Goal: Information Seeking & Learning: Find specific fact

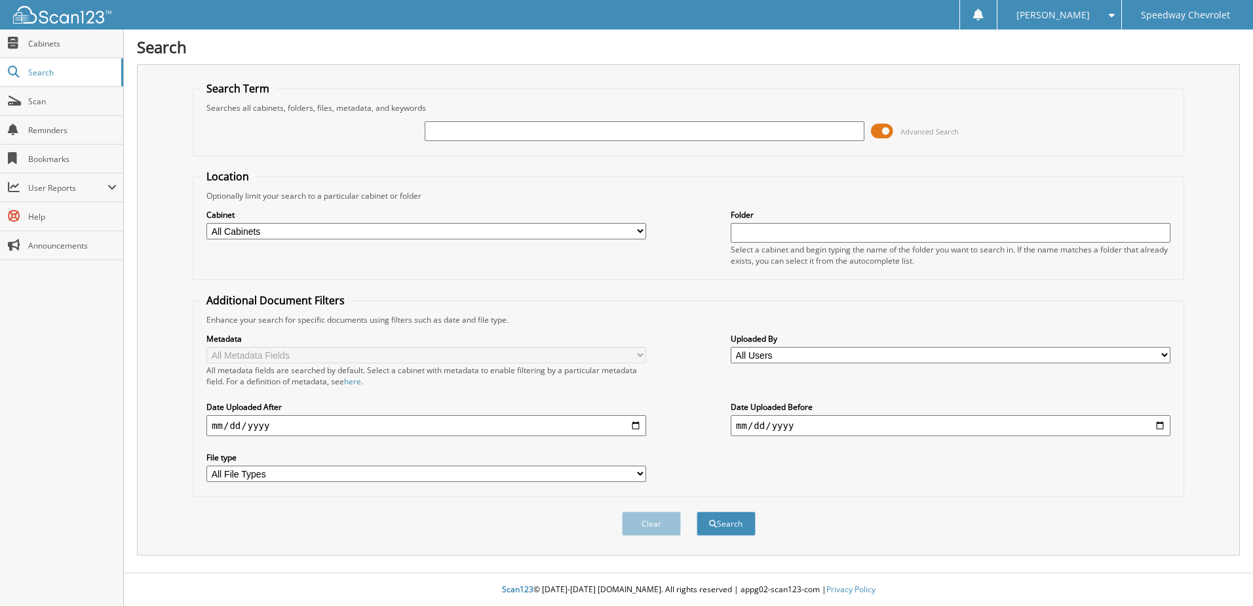
click at [458, 132] on input "text" at bounding box center [645, 131] width 440 height 20
type input "marella"
click at [697, 511] on button "Search" at bounding box center [726, 523] width 59 height 24
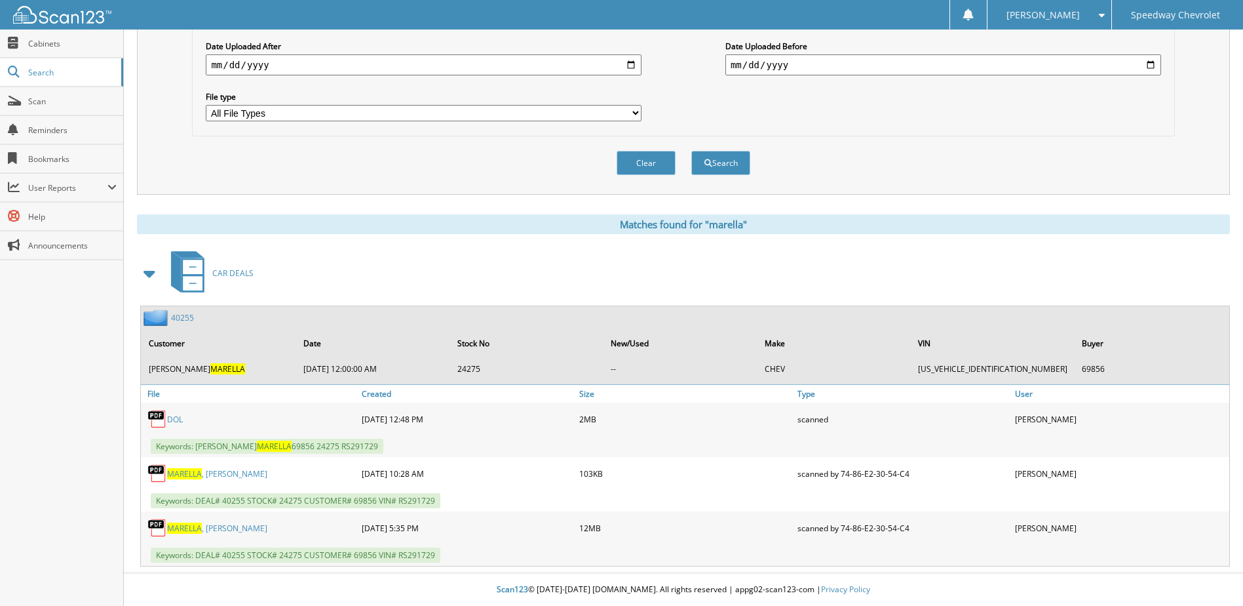
scroll to position [361, 0]
click at [173, 419] on link "DOL" at bounding box center [175, 419] width 16 height 11
click at [252, 531] on link "MARELLA , [PERSON_NAME]" at bounding box center [217, 527] width 100 height 11
